Goal: Find specific page/section: Find specific page/section

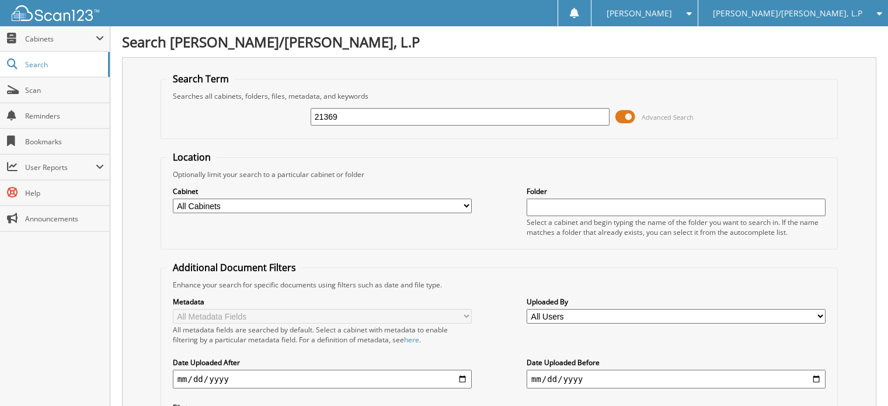
type input "21369"
drag, startPoint x: 362, startPoint y: 110, endPoint x: 215, endPoint y: 119, distance: 147.3
click at [215, 120] on div "21369 Advanced Search" at bounding box center [499, 117] width 665 height 32
type input "[PERSON_NAME]"
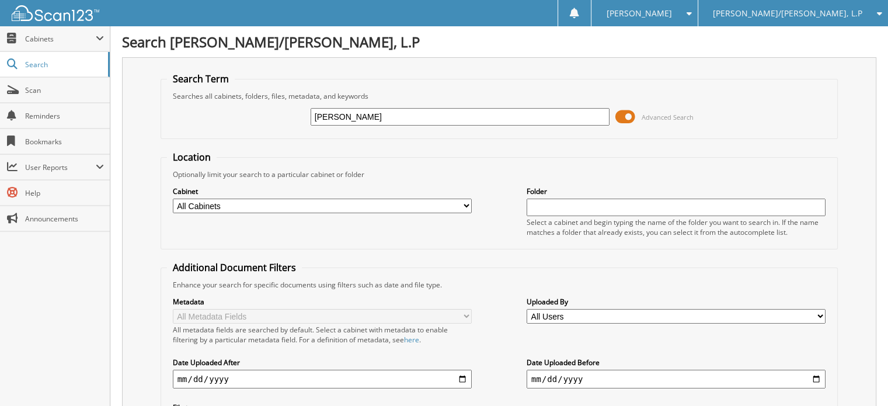
click at [62, 92] on span "Scan" at bounding box center [64, 90] width 79 height 10
